Goal: Transaction & Acquisition: Purchase product/service

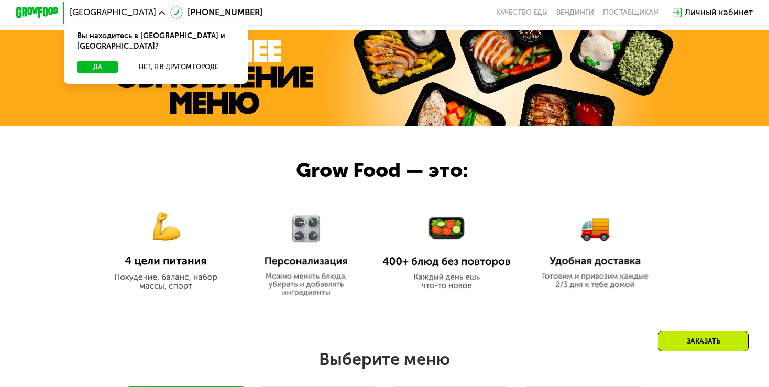
scroll to position [472, 0]
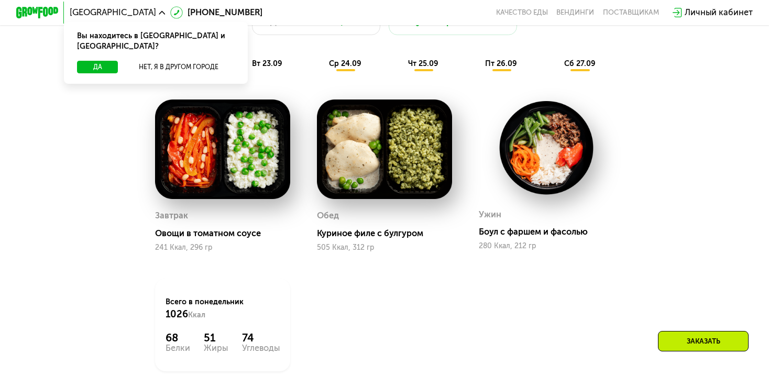
click at [710, 348] on div "Заказать" at bounding box center [703, 341] width 91 height 20
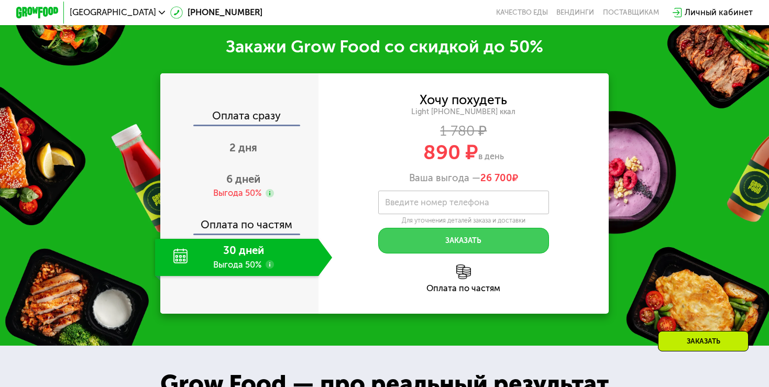
scroll to position [1289, 0]
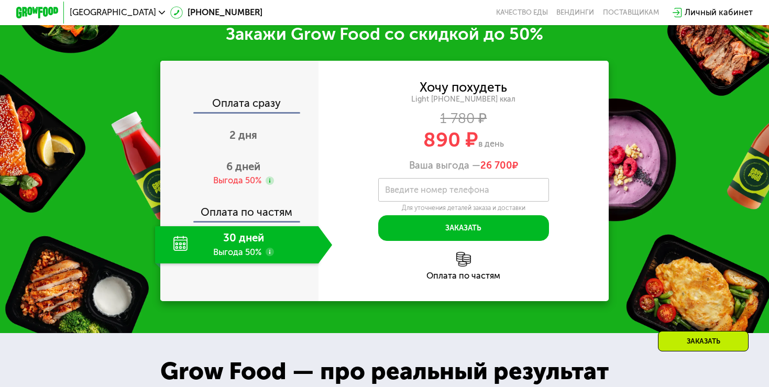
drag, startPoint x: 428, startPoint y: 146, endPoint x: 519, endPoint y: 145, distance: 91.2
click at [519, 145] on div "890 ₽ в день" at bounding box center [464, 140] width 291 height 20
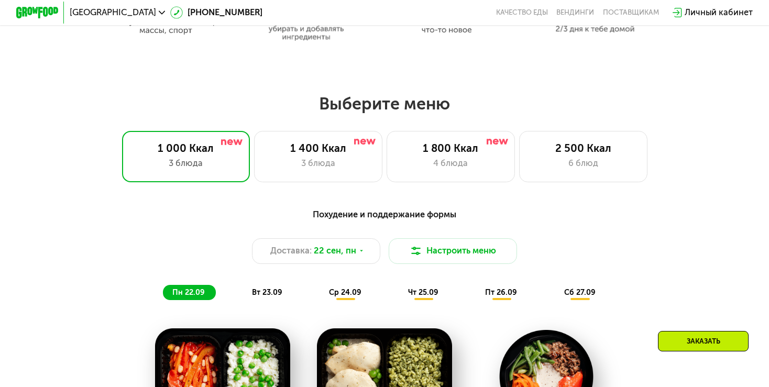
scroll to position [608, 0]
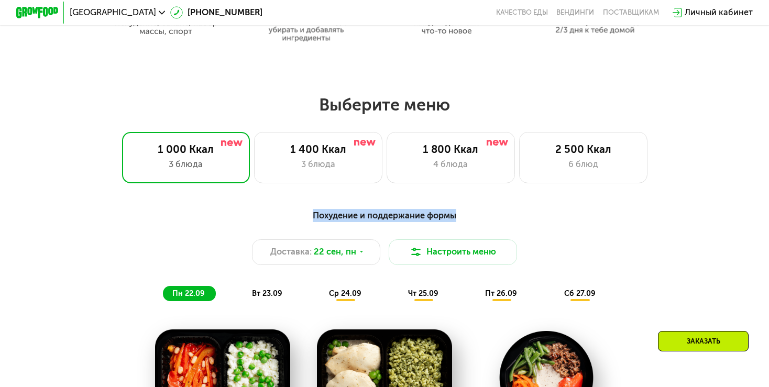
drag, startPoint x: 301, startPoint y: 213, endPoint x: 334, endPoint y: 214, distance: 32.5
click at [459, 214] on div "Похудение и поддержание формы" at bounding box center [384, 215] width 632 height 13
click at [326, 218] on div "Похудение и поддержание формы" at bounding box center [384, 215] width 632 height 13
drag, startPoint x: 417, startPoint y: 226, endPoint x: 469, endPoint y: 226, distance: 51.9
click at [469, 222] on div "Похудение и поддержание формы" at bounding box center [384, 215] width 632 height 13
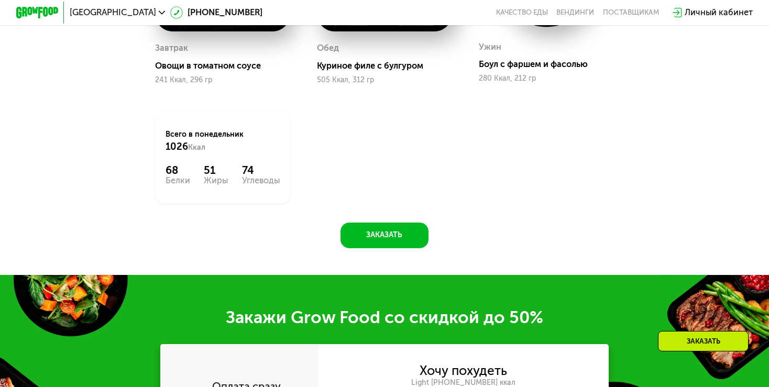
scroll to position [1237, 0]
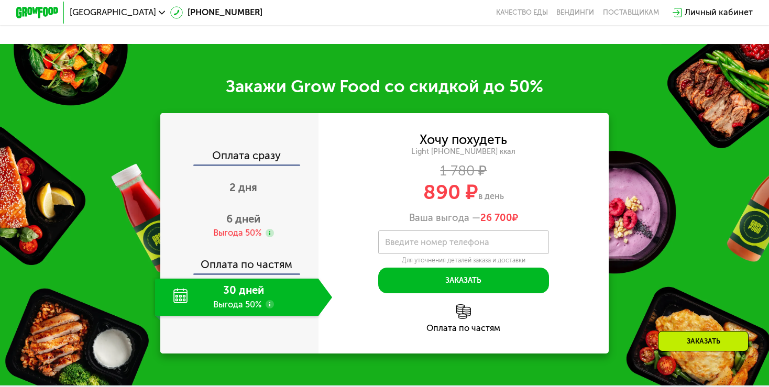
drag, startPoint x: 421, startPoint y: 201, endPoint x: 540, endPoint y: 191, distance: 119.9
click at [540, 191] on div "Хочу похудеть Light [PHONE_NUMBER] ккал 1 780 ₽ 890 ₽ в день Ваша выгода — 26 7…" at bounding box center [464, 179] width 291 height 90
click at [303, 92] on div "Закажи Grow Food со скидкой до 50%" at bounding box center [384, 86] width 769 height 21
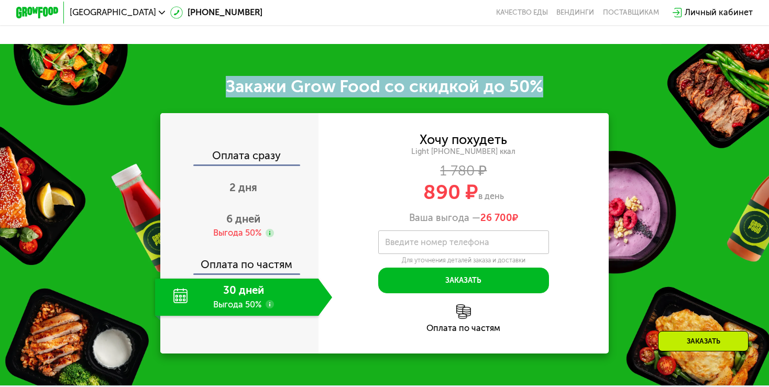
drag, startPoint x: 240, startPoint y: 95, endPoint x: 539, endPoint y: 90, distance: 298.2
click at [539, 90] on div "Закажи Grow Food со скидкой до 50%" at bounding box center [384, 86] width 769 height 21
click at [451, 97] on div "Закажи Grow Food со скидкой до 50%" at bounding box center [384, 86] width 769 height 21
drag, startPoint x: 238, startPoint y: 92, endPoint x: 622, endPoint y: 82, distance: 384.2
click at [622, 82] on div "Закажи Grow Food со скидкой до 50% Оплата сразу 2 дня 6 дней Выгода 50% Оплата …" at bounding box center [384, 215] width 769 height 342
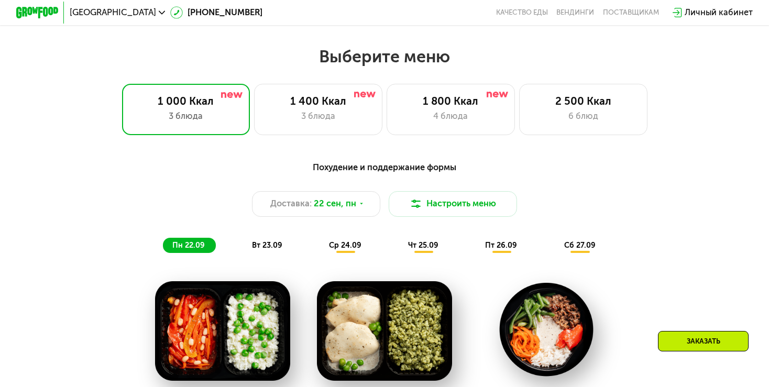
scroll to position [658, 0]
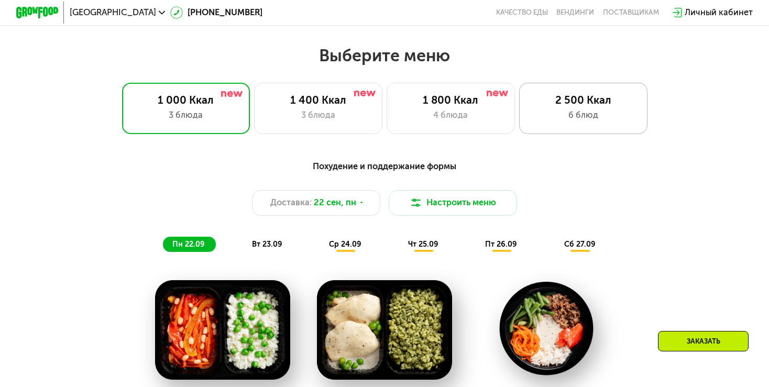
click at [576, 106] on div "2 500 Ккал" at bounding box center [583, 100] width 106 height 13
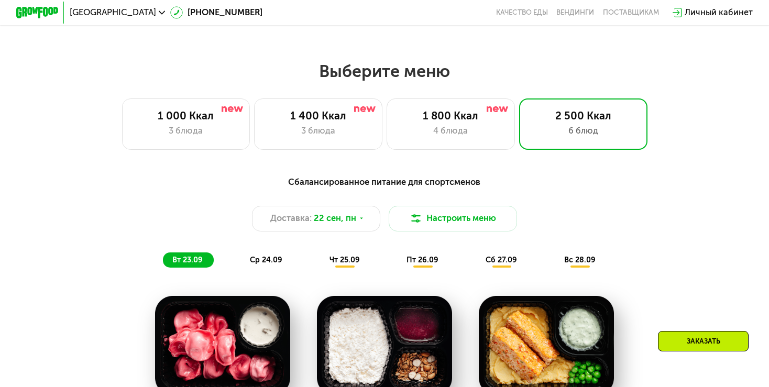
scroll to position [553, 0]
